Goal: Task Accomplishment & Management: Manage account settings

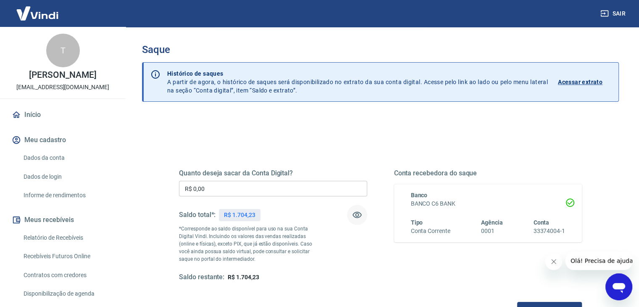
click at [357, 214] on icon "button" at bounding box center [357, 215] width 10 height 10
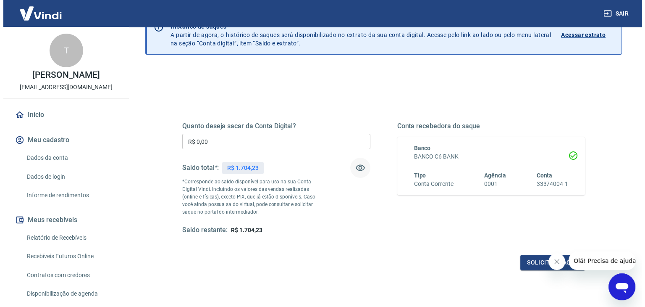
scroll to position [108, 0]
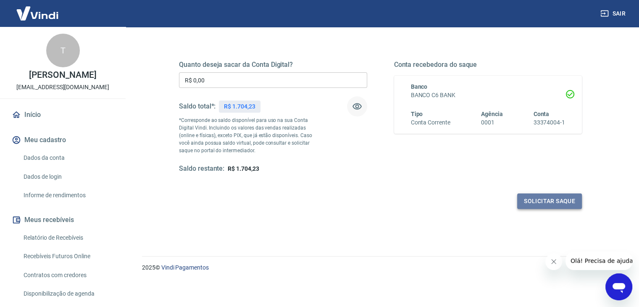
click at [544, 200] on button "Solicitar saque" at bounding box center [549, 201] width 65 height 16
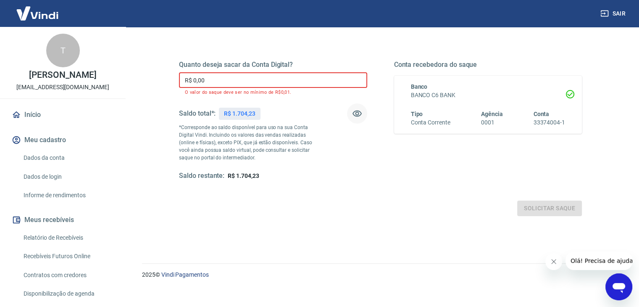
click at [230, 81] on input "R$ 0,00" at bounding box center [273, 80] width 188 height 16
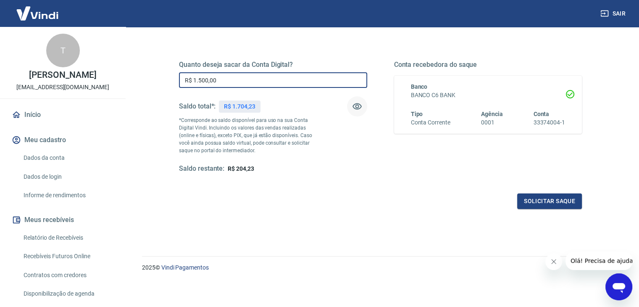
click at [202, 78] on input "R$ 1.500,00" at bounding box center [273, 80] width 188 height 16
type input "R$ 1.450,00"
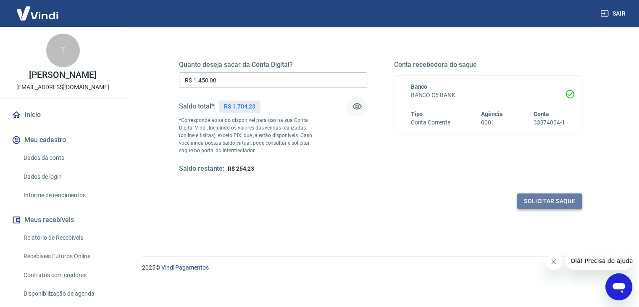
click at [541, 201] on button "Solicitar saque" at bounding box center [549, 201] width 65 height 16
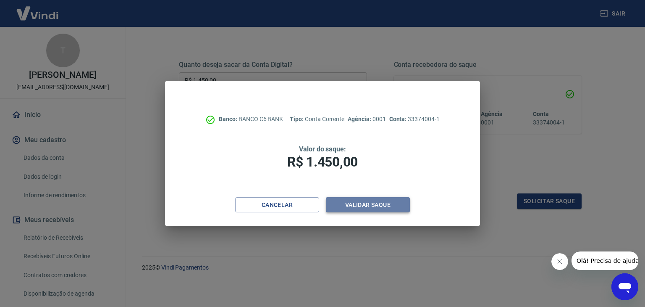
click at [355, 202] on button "Validar saque" at bounding box center [368, 205] width 84 height 16
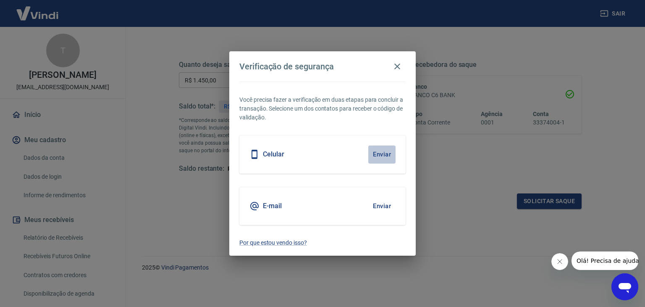
click at [381, 154] on button "Enviar" at bounding box center [381, 154] width 27 height 18
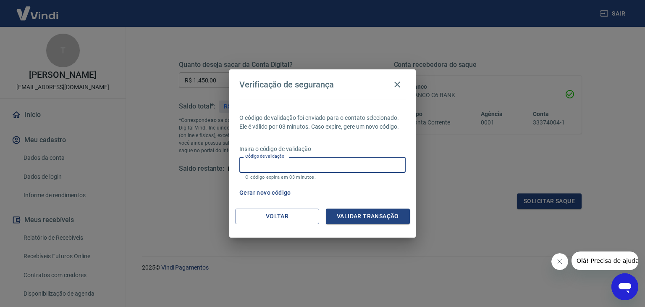
click at [282, 162] on div "Código de validação Código de validação O código expira em 03 minutos." at bounding box center [322, 168] width 166 height 23
type input "446661"
click at [383, 221] on button "Validar transação" at bounding box center [368, 216] width 84 height 16
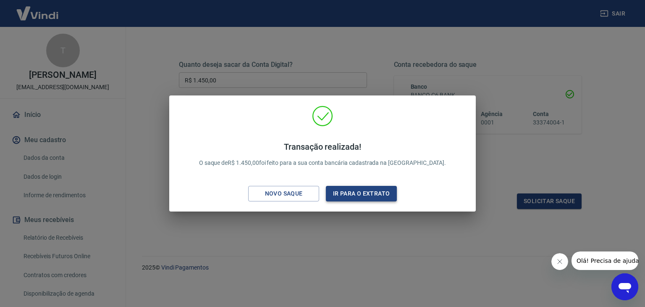
click at [364, 194] on button "Ir para o extrato" at bounding box center [361, 194] width 71 height 16
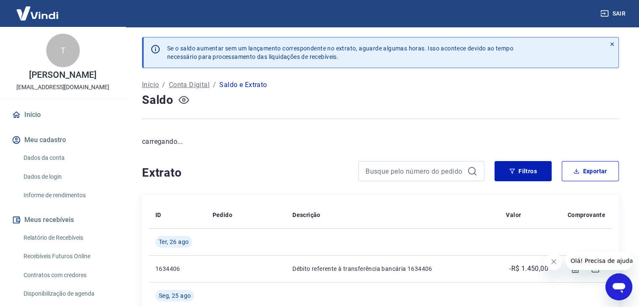
click at [181, 100] on icon "button" at bounding box center [183, 99] width 10 height 10
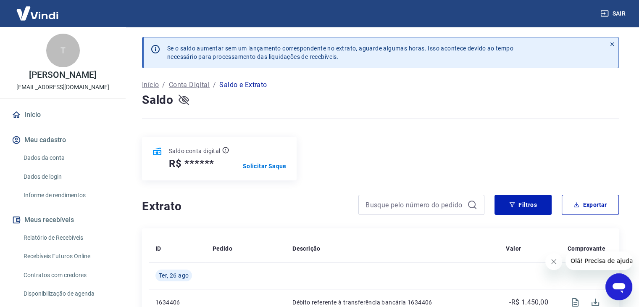
click at [187, 101] on icon "button" at bounding box center [183, 100] width 10 height 8
